Goal: Task Accomplishment & Management: Use online tool/utility

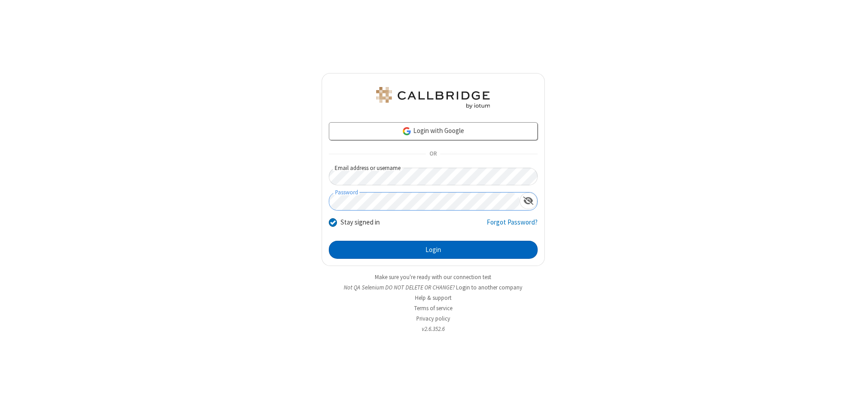
click at [433, 250] on button "Login" at bounding box center [433, 250] width 209 height 18
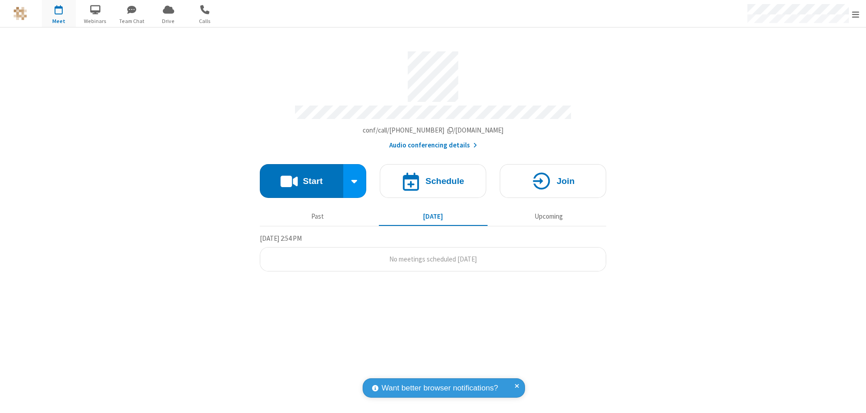
click at [301, 177] on button "Start" at bounding box center [301, 181] width 83 height 34
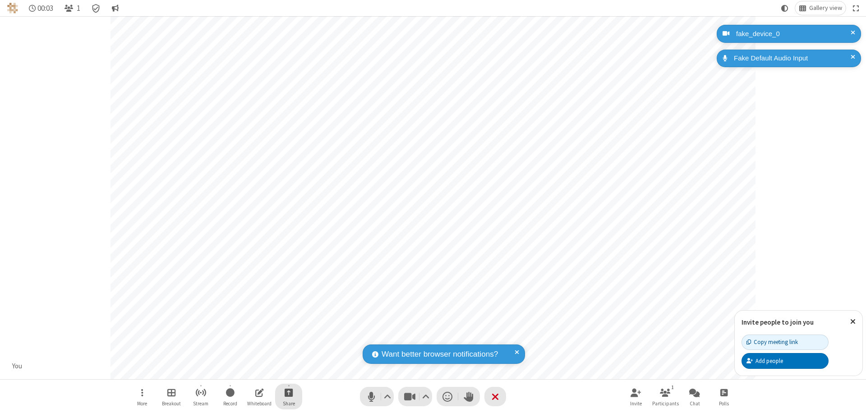
click at [289, 392] on span "Start sharing" at bounding box center [289, 392] width 9 height 11
click at [252, 371] on span "Share my screen" at bounding box center [252, 372] width 10 height 8
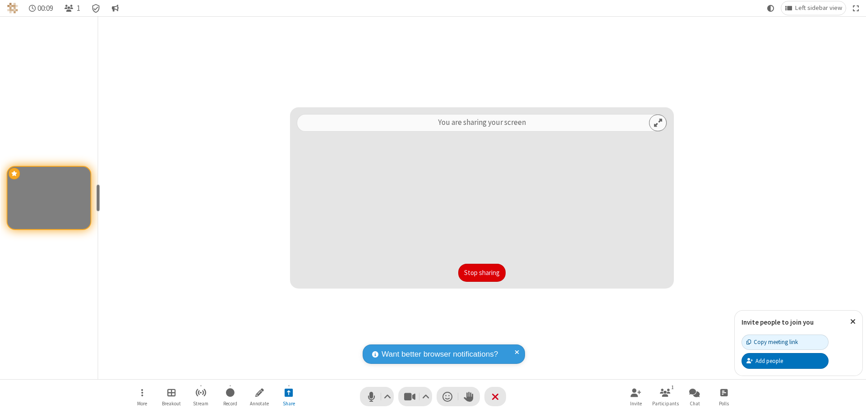
click at [482, 273] on button "Stop sharing" at bounding box center [481, 273] width 47 height 18
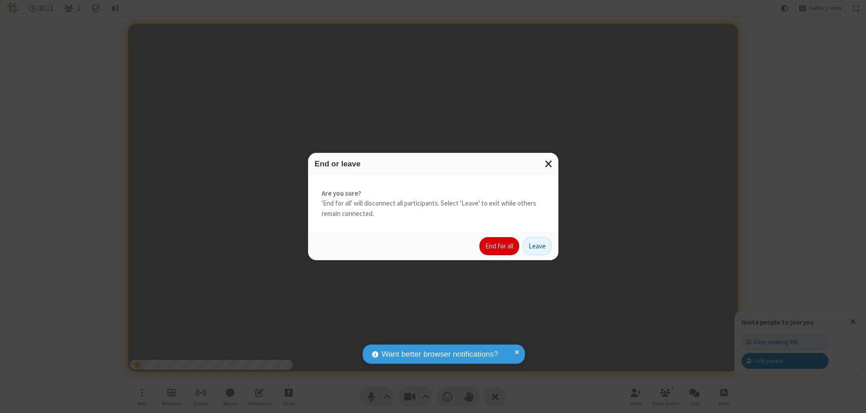
click at [500, 246] on button "End for all" at bounding box center [499, 246] width 40 height 18
